Goal: Check status: Check status

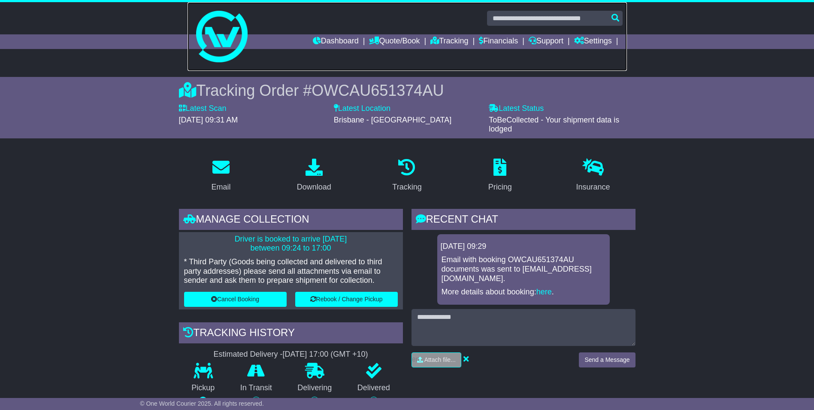
click at [325, 33] on link at bounding box center [408, 36] width 440 height 69
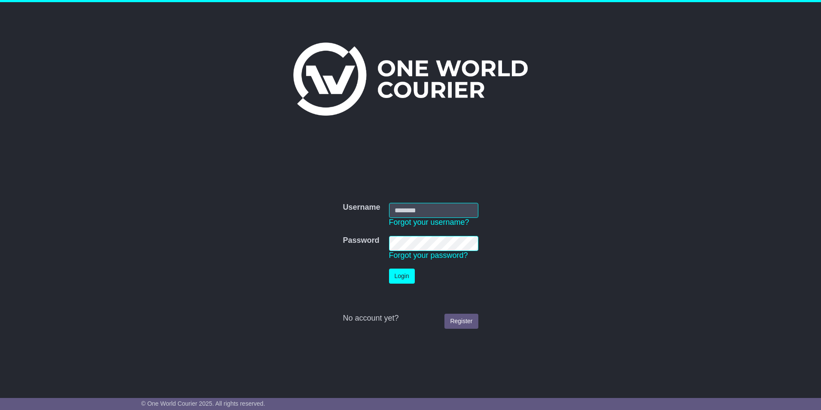
type input "**********"
click at [405, 276] on button "Login" at bounding box center [402, 275] width 26 height 15
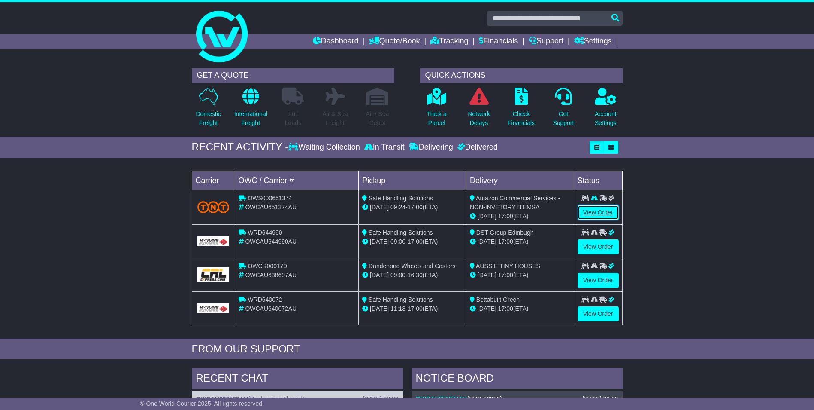
click at [599, 213] on link "View Order" at bounding box center [598, 212] width 41 height 15
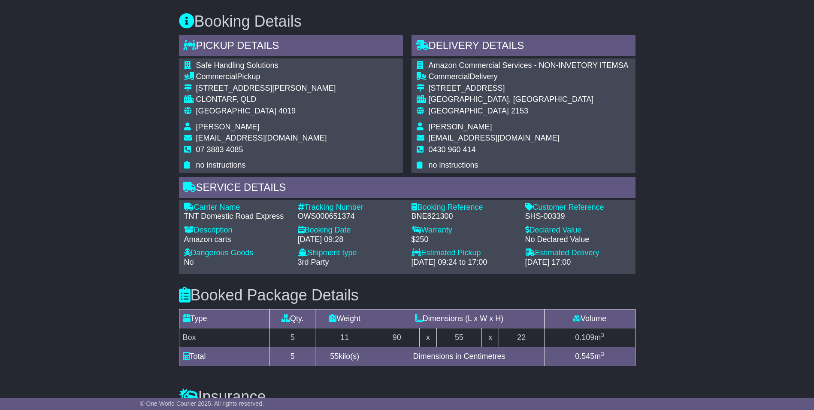
scroll to position [425, 0]
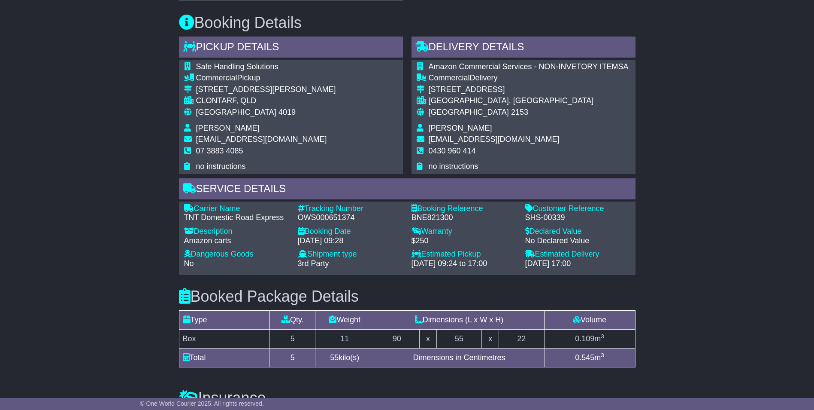
click at [100, 111] on div "Email Download Tracking Pricing Insurance" at bounding box center [407, 143] width 814 height 841
